Goal: Task Accomplishment & Management: Manage account settings

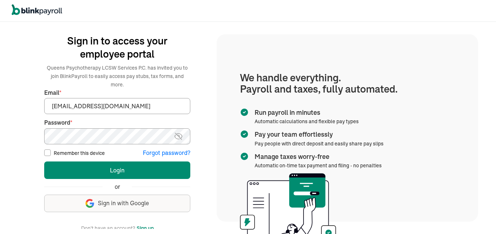
click at [177, 132] on img at bounding box center [178, 136] width 9 height 9
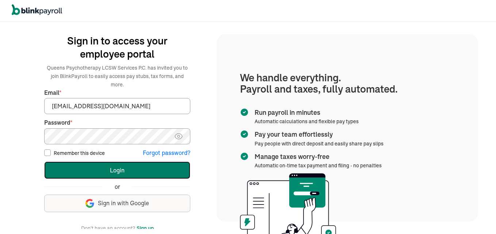
click at [115, 163] on button "Login" at bounding box center [117, 171] width 146 height 18
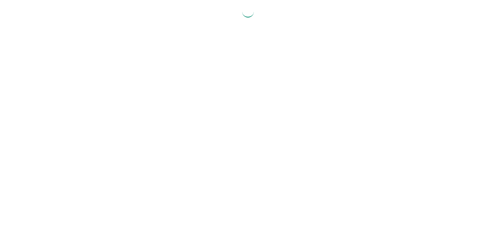
select select "2025"
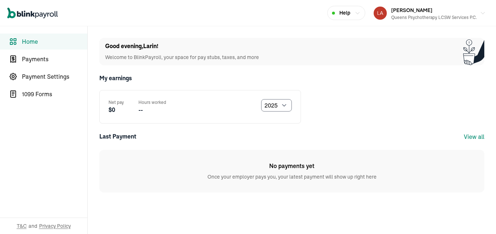
click at [475, 132] on div "View all" at bounding box center [473, 136] width 20 height 9
click at [475, 137] on link "View all" at bounding box center [473, 136] width 20 height 7
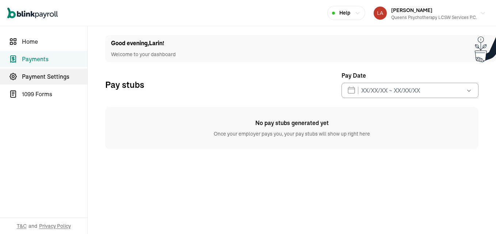
click at [36, 74] on span "Payment Settings" at bounding box center [54, 76] width 65 height 9
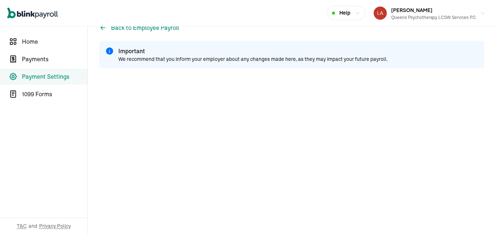
scroll to position [15, 0]
click at [256, 225] on div "Back to Employee Payroll Important We recommend that you inform your employer a…" at bounding box center [292, 122] width 408 height 223
click at [458, 230] on div "Back to Employee Payroll Important We recommend that you inform your employer a…" at bounding box center [292, 122] width 408 height 223
click at [459, 230] on div "Back to Employee Payroll Important We recommend that you inform your employer a…" at bounding box center [292, 122] width 408 height 223
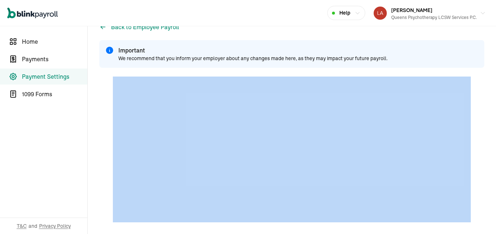
click at [459, 230] on div "Back to Employee Payroll Important We recommend that you inform your employer a…" at bounding box center [292, 122] width 408 height 223
click at [420, 58] on div "Important We recommend that you inform your employer about any changes made her…" at bounding box center [291, 54] width 385 height 28
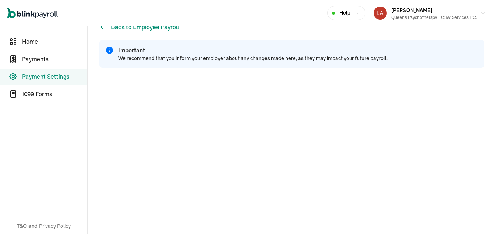
click at [482, 182] on div "Back to Employee Payroll Important We recommend that you inform your employer a…" at bounding box center [292, 122] width 408 height 223
click at [38, 93] on span "1099 Forms" at bounding box center [54, 94] width 65 height 9
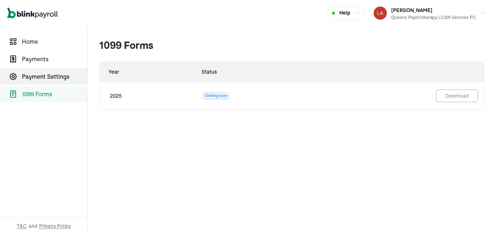
click at [35, 71] on link "Payment Settings" at bounding box center [43, 77] width 87 height 16
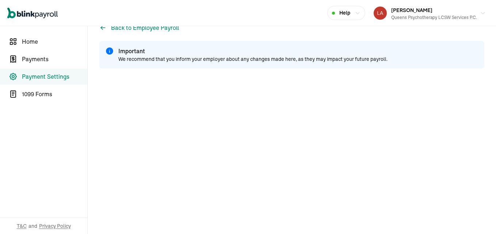
scroll to position [15, 0]
click at [475, 194] on div at bounding box center [291, 150] width 385 height 146
click at [476, 173] on div at bounding box center [291, 150] width 385 height 146
click at [482, 172] on div "Back to Employee Payroll Important We recommend that you inform your employer a…" at bounding box center [292, 122] width 408 height 223
click at [30, 39] on span "Home" at bounding box center [54, 41] width 65 height 9
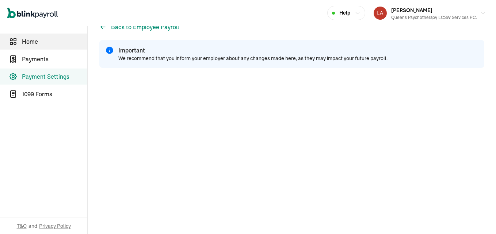
select select "2025"
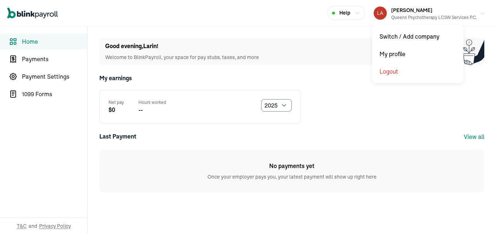
click at [400, 12] on span "Larin Guity" at bounding box center [411, 10] width 41 height 7
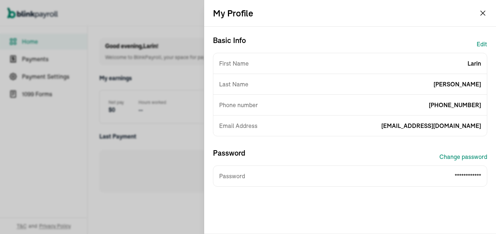
click at [476, 43] on button "Edit" at bounding box center [481, 44] width 11 height 18
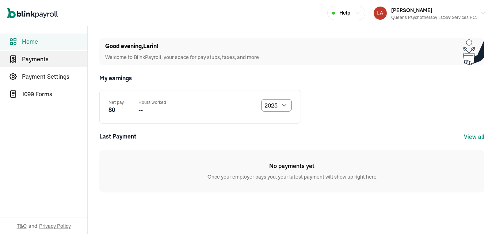
click at [41, 61] on span "Payments" at bounding box center [54, 59] width 65 height 9
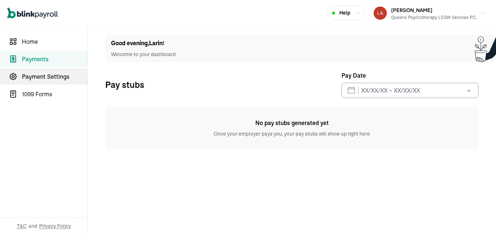
click at [40, 77] on span "Payment Settings" at bounding box center [54, 76] width 65 height 9
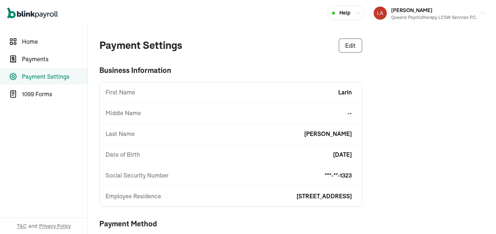
click at [472, 190] on div "Payment Settings Edit business information First Name Larin Middle Name -- Last…" at bounding box center [292, 168] width 408 height 284
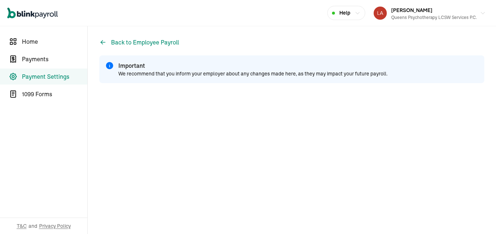
click at [484, 165] on div "Back to Employee Payroll Important We recommend that you inform your employer a…" at bounding box center [292, 137] width 408 height 223
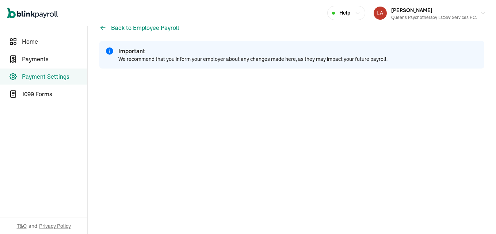
scroll to position [15, 0]
click at [31, 39] on span "Home" at bounding box center [54, 41] width 65 height 9
select select "2025"
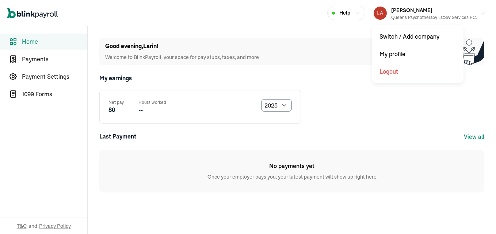
click at [479, 12] on button "Larin Guity Queens Psychotherapy LCSW Services P.C." at bounding box center [429, 13] width 118 height 18
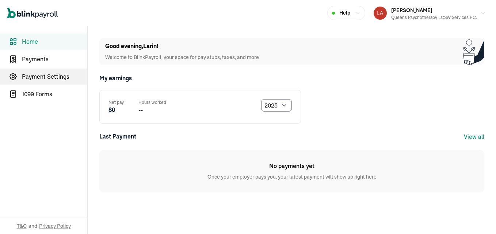
click at [42, 78] on span "Payment Settings" at bounding box center [54, 76] width 65 height 9
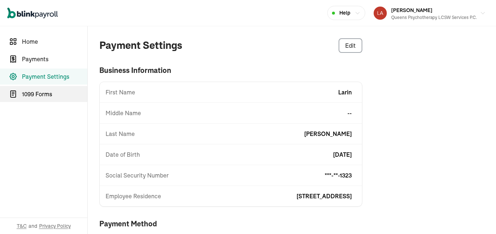
click at [42, 94] on span "1099 Forms" at bounding box center [54, 94] width 65 height 9
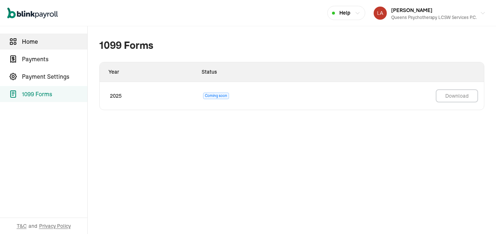
click at [22, 40] on link "Home" at bounding box center [43, 42] width 87 height 16
select select "2025"
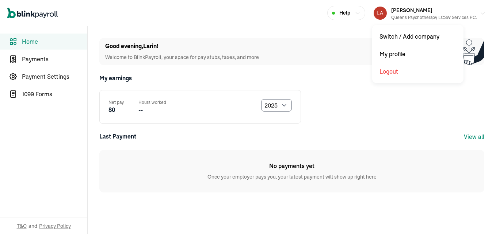
click at [389, 13] on div "Larin Guity Queens Psychotherapy LCSW Services P.C." at bounding box center [424, 12] width 103 height 15
